Goal: Task Accomplishment & Management: Manage account settings

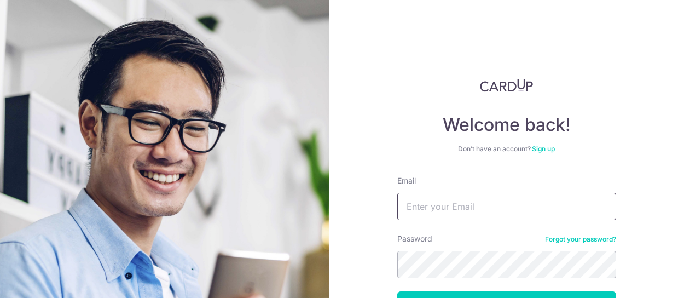
click at [423, 203] on input "Email" at bounding box center [506, 206] width 219 height 27
type input "[PERSON_NAME][EMAIL_ADDRESS][DOMAIN_NAME]"
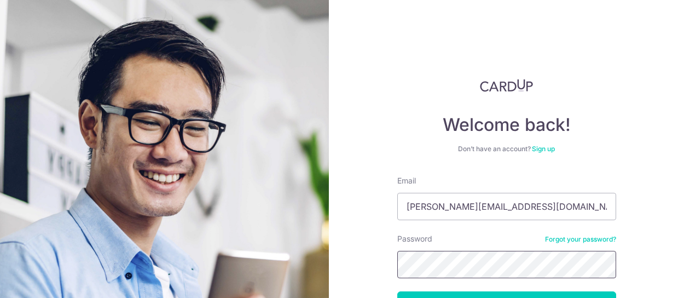
scroll to position [82, 0]
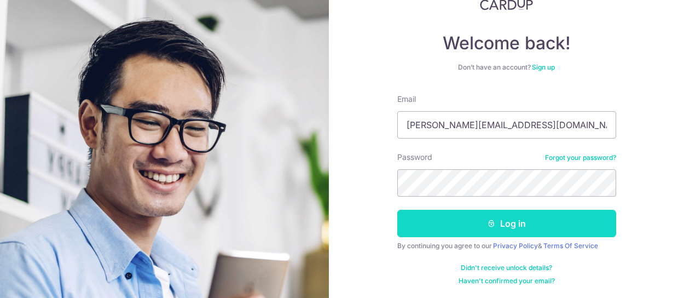
click at [503, 224] on button "Log in" at bounding box center [506, 223] width 219 height 27
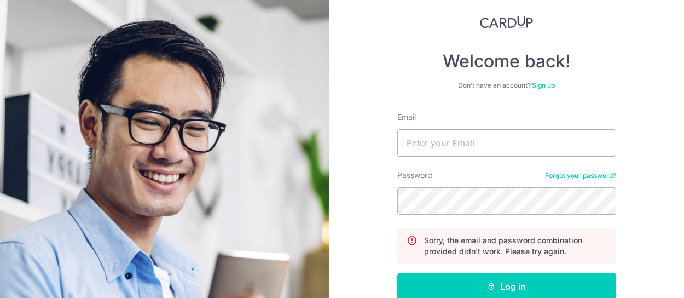
scroll to position [100, 0]
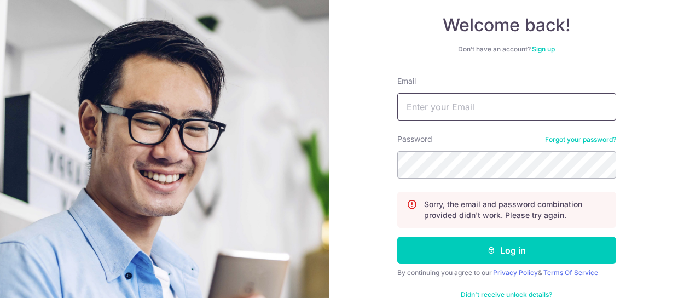
click at [415, 108] on input "Email" at bounding box center [506, 106] width 219 height 27
type input "[PERSON_NAME][EMAIL_ADDRESS][DOMAIN_NAME]"
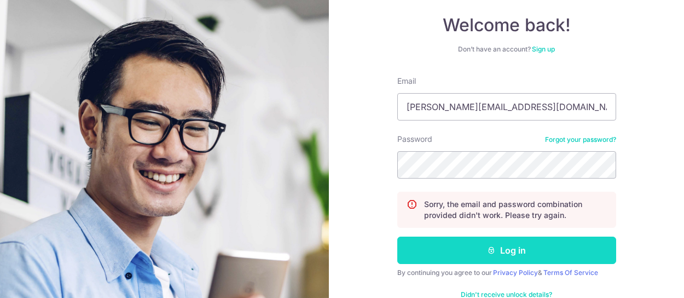
click at [507, 250] on button "Log in" at bounding box center [506, 249] width 219 height 27
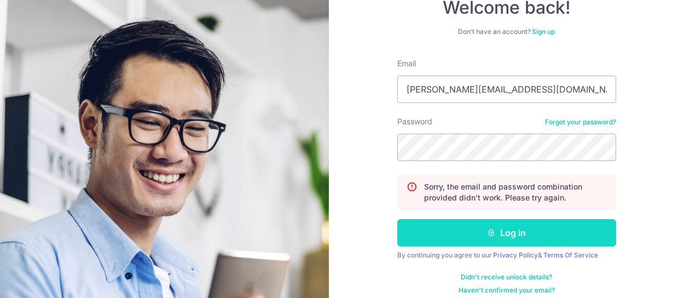
scroll to position [126, 0]
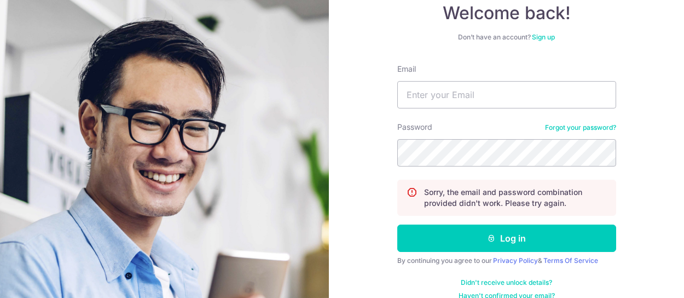
scroll to position [126, 0]
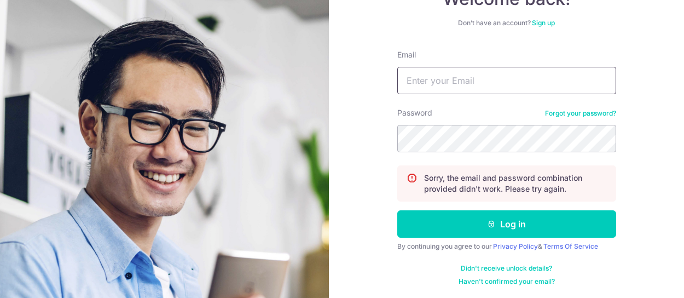
click at [443, 80] on input "Email" at bounding box center [506, 80] width 219 height 27
type input "[PERSON_NAME][EMAIL_ADDRESS][DOMAIN_NAME]"
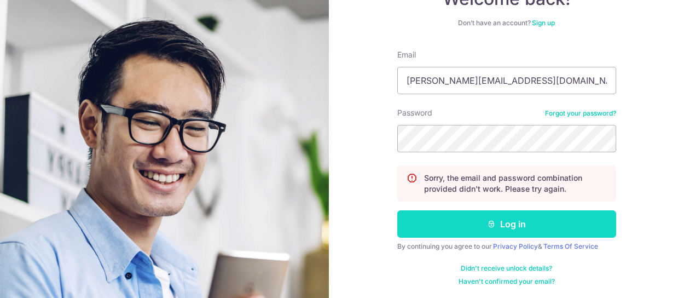
click at [508, 222] on button "Log in" at bounding box center [506, 223] width 219 height 27
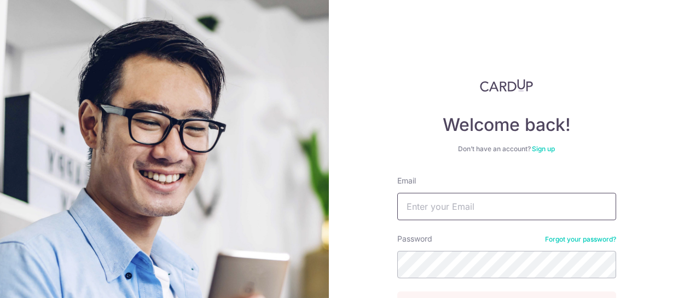
click at [476, 208] on input "Email" at bounding box center [506, 206] width 219 height 27
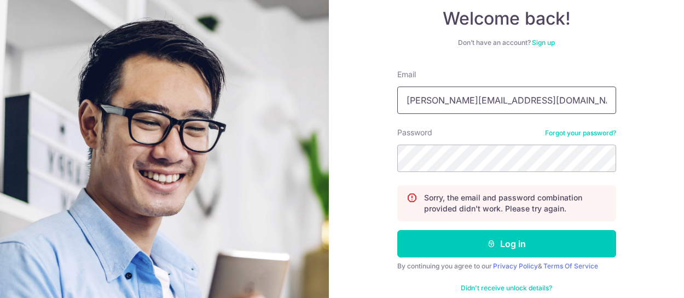
scroll to position [113, 0]
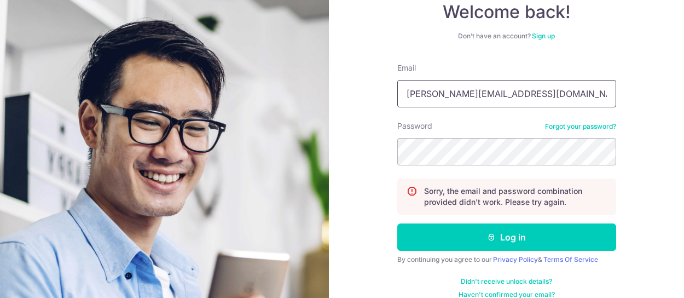
type input "[PERSON_NAME][EMAIL_ADDRESS][DOMAIN_NAME]"
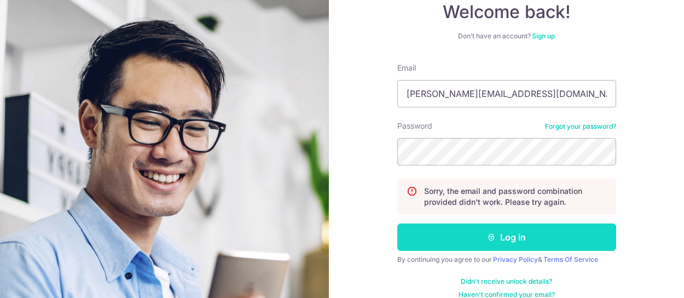
click at [501, 234] on button "Log in" at bounding box center [506, 236] width 219 height 27
